Goal: Understand process/instructions: Learn how to perform a task or action

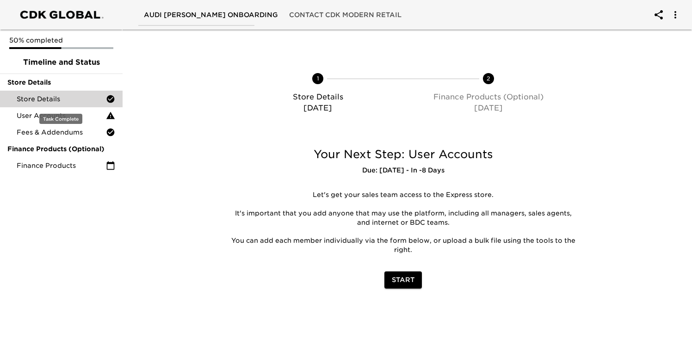
click at [70, 101] on span "Store Details" at bounding box center [61, 98] width 89 height 9
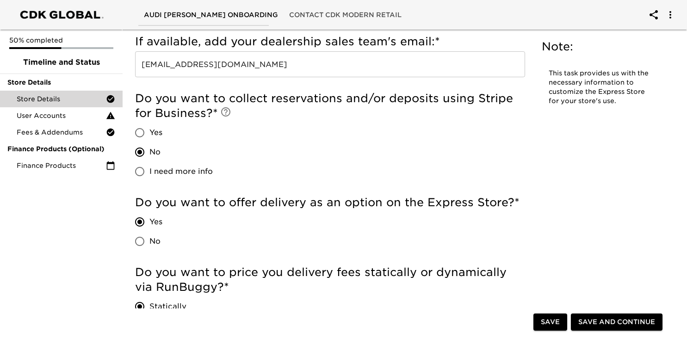
scroll to position [1232, 0]
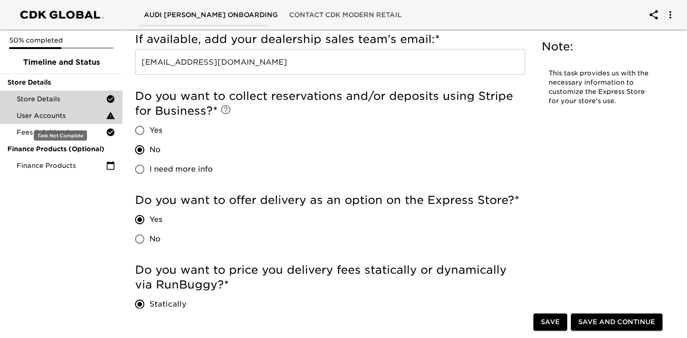
click at [59, 118] on span "User Accounts" at bounding box center [61, 115] width 89 height 9
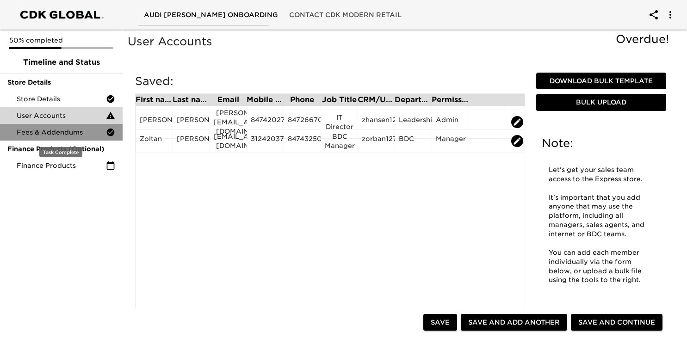
click at [59, 130] on span "Fees & Addendums" at bounding box center [61, 132] width 89 height 9
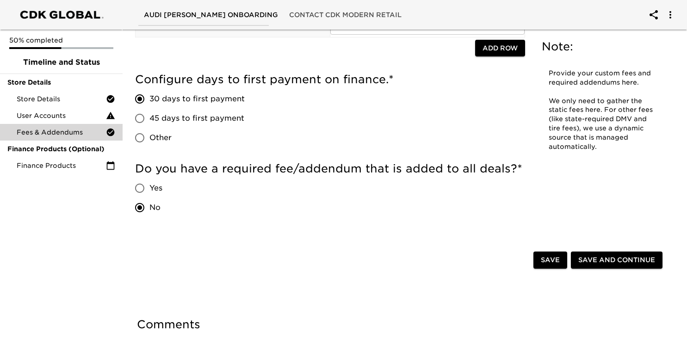
scroll to position [201, 0]
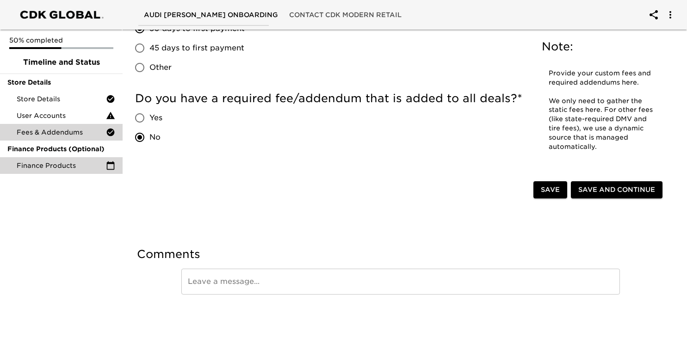
click at [50, 167] on span "Finance Products" at bounding box center [61, 165] width 89 height 9
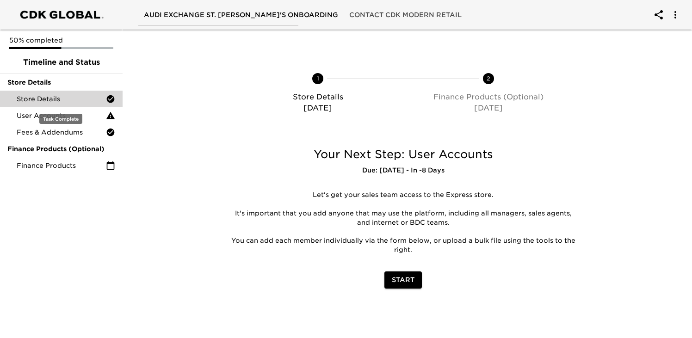
click at [74, 96] on span "Store Details" at bounding box center [61, 98] width 89 height 9
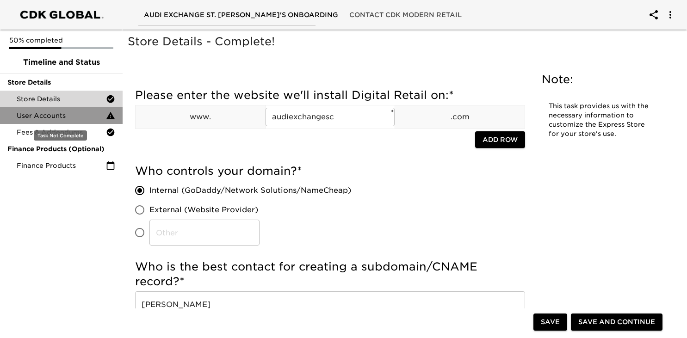
click at [65, 115] on span "User Accounts" at bounding box center [61, 115] width 89 height 9
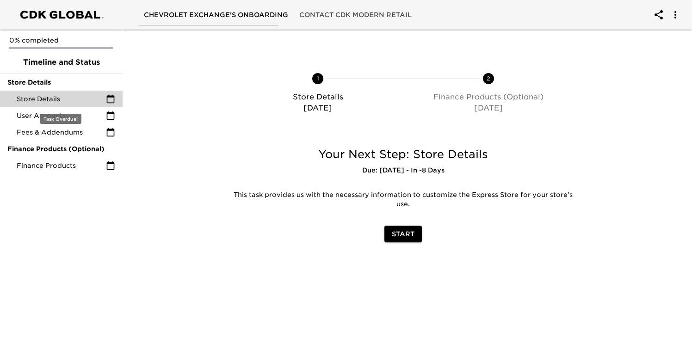
click at [32, 102] on span "Store Details" at bounding box center [61, 98] width 89 height 9
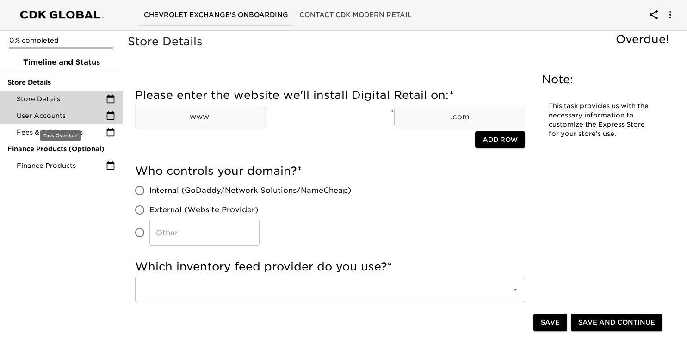
click at [35, 112] on span "User Accounts" at bounding box center [61, 115] width 89 height 9
